Goal: Task Accomplishment & Management: Manage account settings

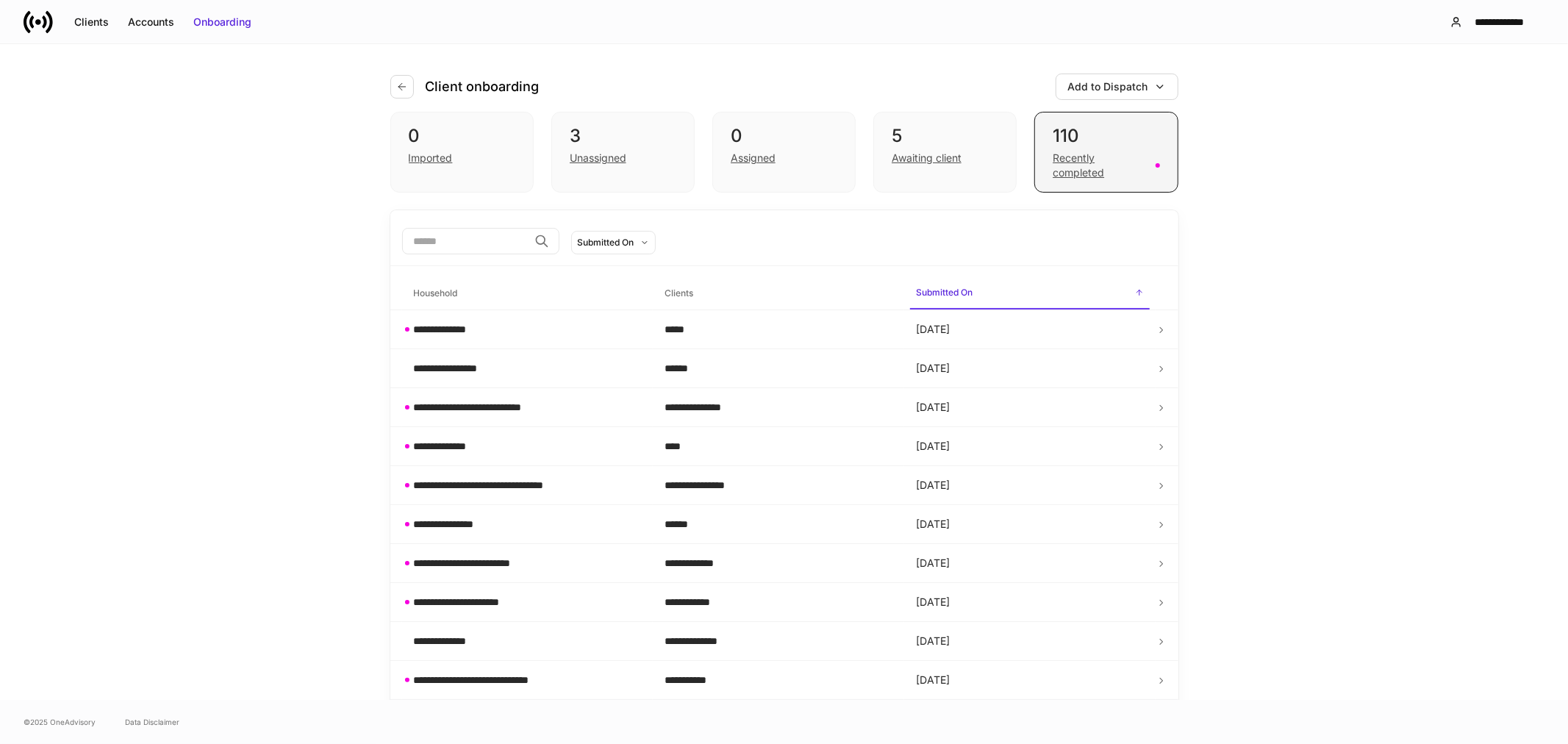
click at [1079, 170] on div "Recently completed" at bounding box center [1099, 165] width 93 height 30
click at [757, 157] on div "Assigned" at bounding box center [753, 157] width 45 height 15
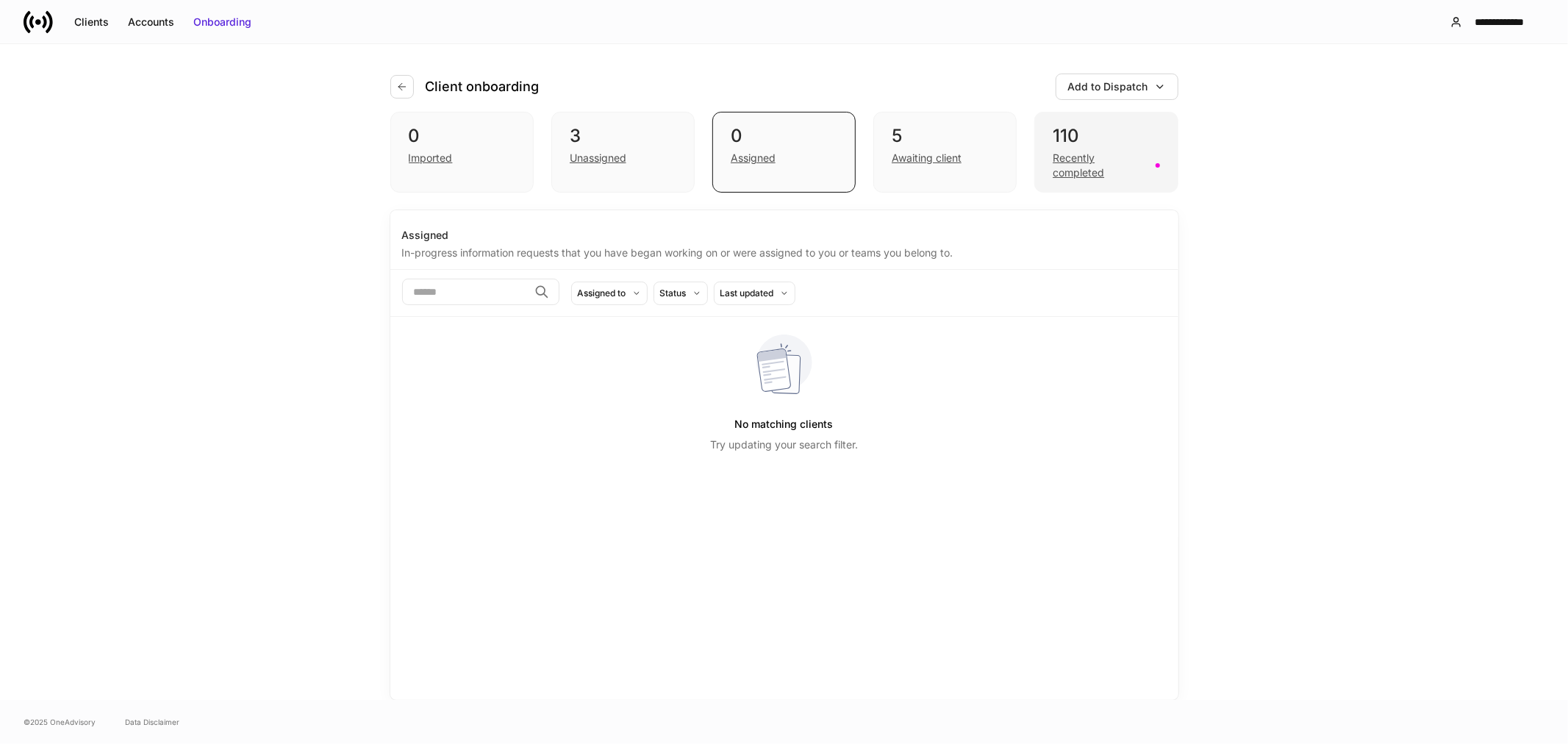
click at [1092, 160] on div "Recently completed" at bounding box center [1099, 165] width 93 height 30
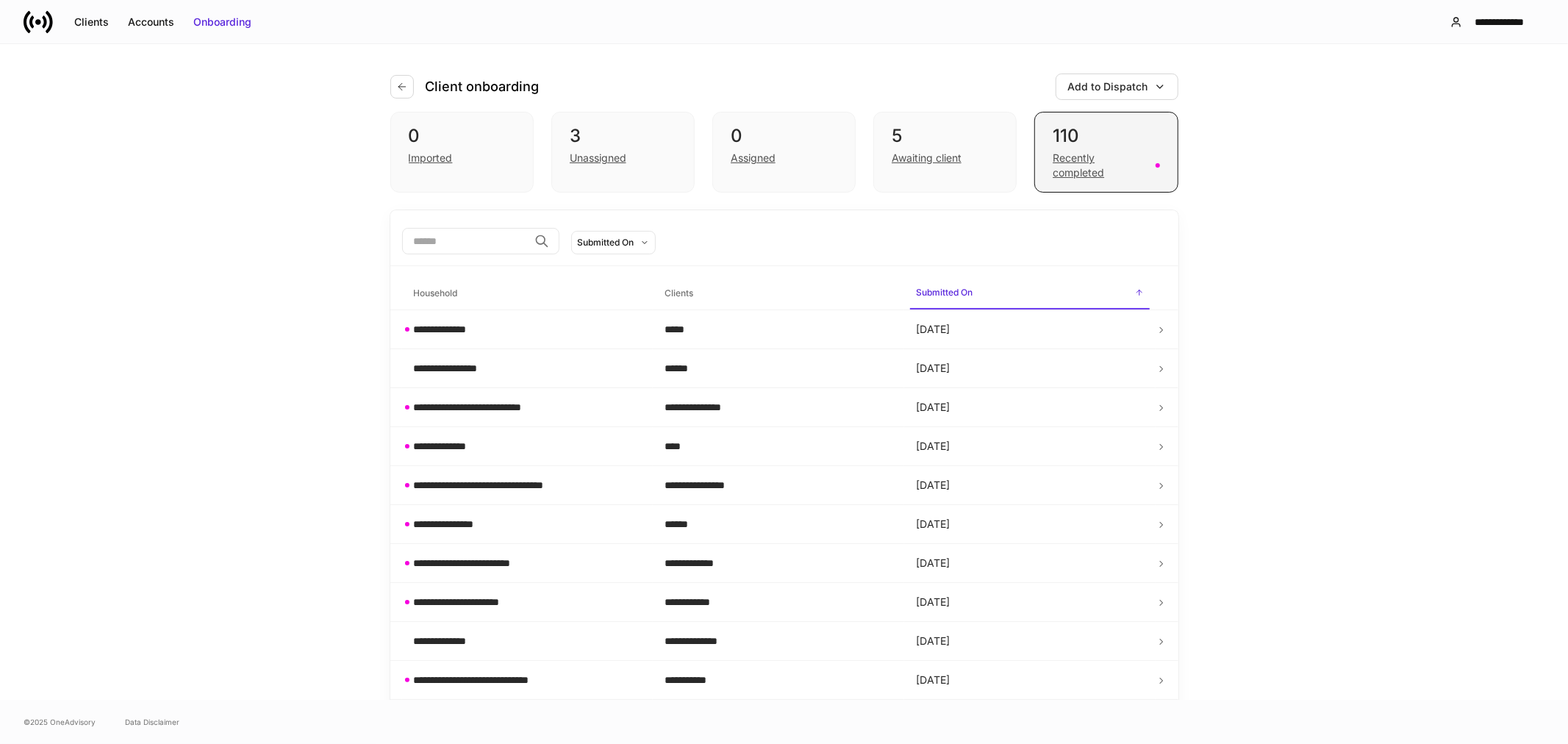
click at [1076, 163] on div "Recently completed" at bounding box center [1099, 165] width 93 height 30
click at [92, 23] on div "Clients" at bounding box center [91, 21] width 34 height 15
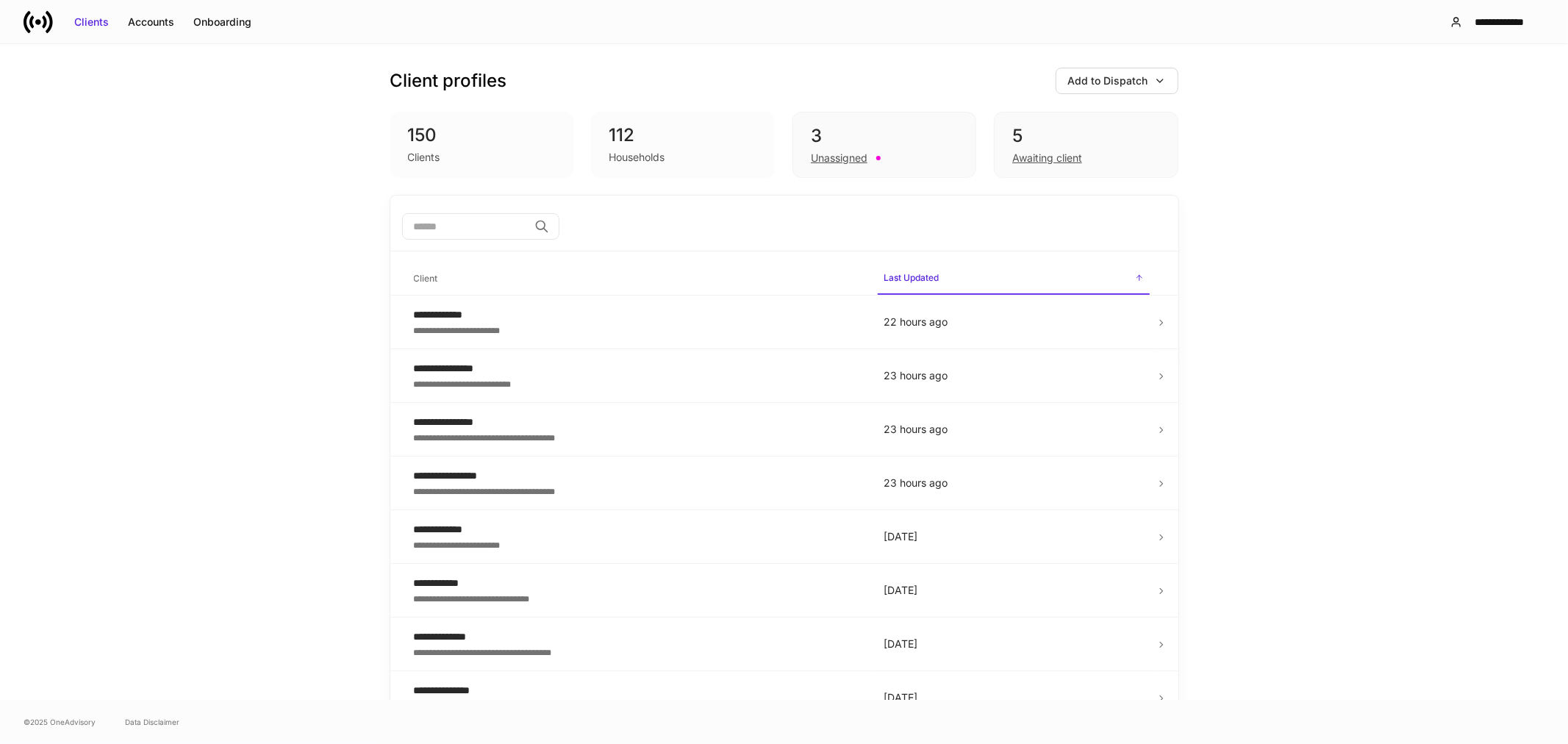
click at [425, 232] on input "search" at bounding box center [466, 226] width 127 height 27
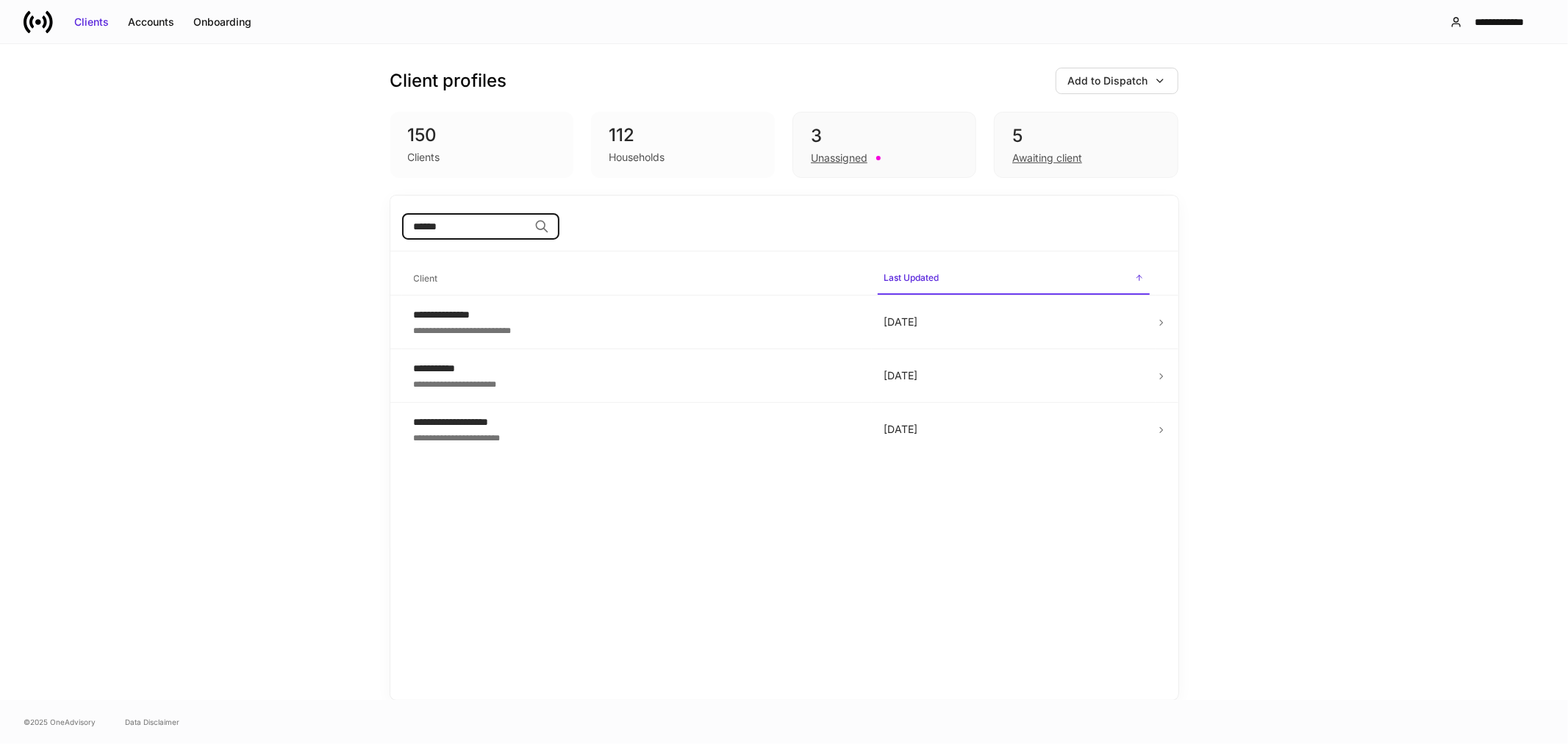
type input "******"
drag, startPoint x: 262, startPoint y: 129, endPoint x: 260, endPoint y: 122, distance: 7.3
click at [262, 129] on div "**********" at bounding box center [784, 372] width 1568 height 656
click at [105, 20] on div "Clients" at bounding box center [91, 21] width 34 height 15
click at [1044, 158] on div "Awaiting client" at bounding box center [1047, 157] width 69 height 15
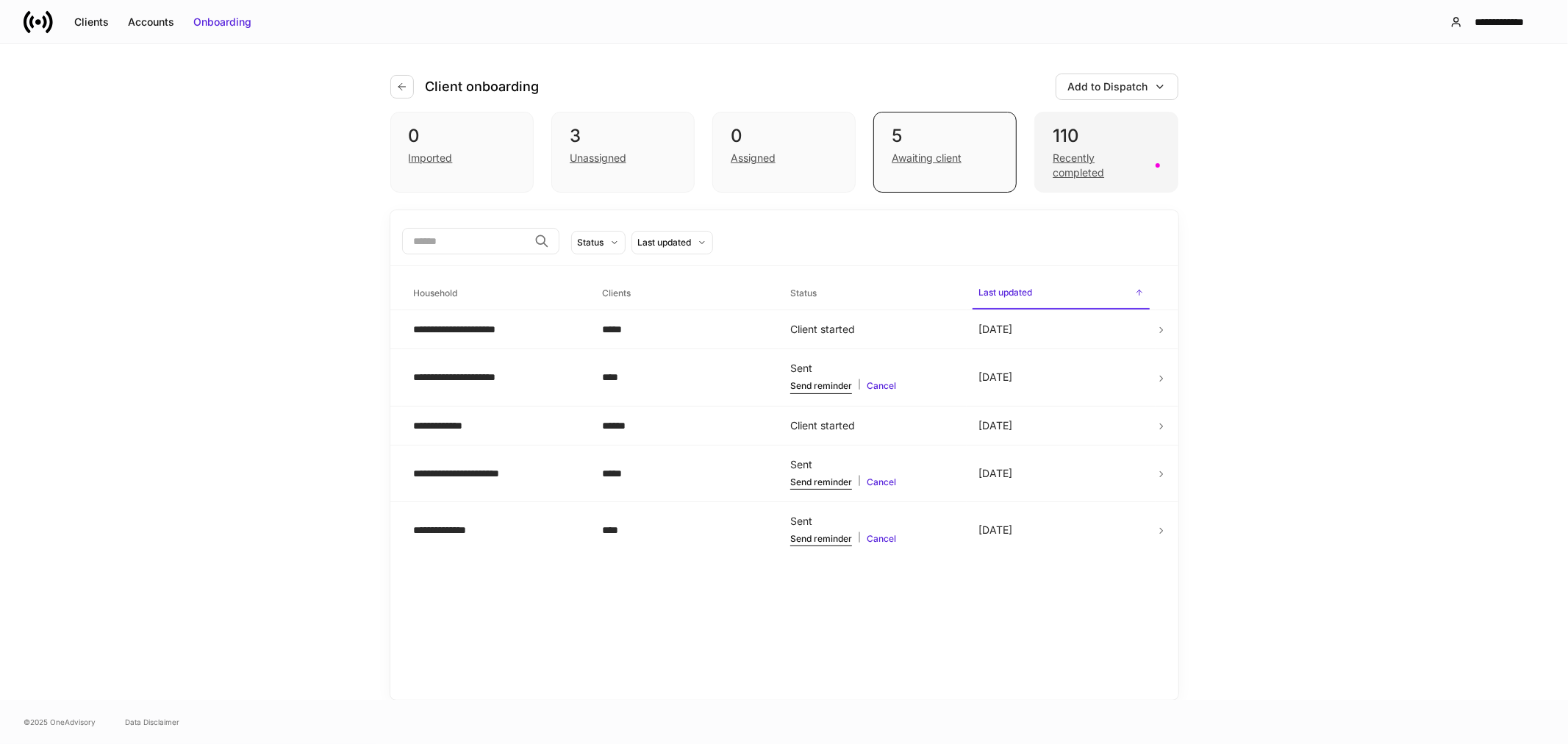
click at [1073, 170] on div "Recently completed" at bounding box center [1099, 165] width 93 height 30
